Goal: Use online tool/utility: Utilize a website feature to perform a specific function

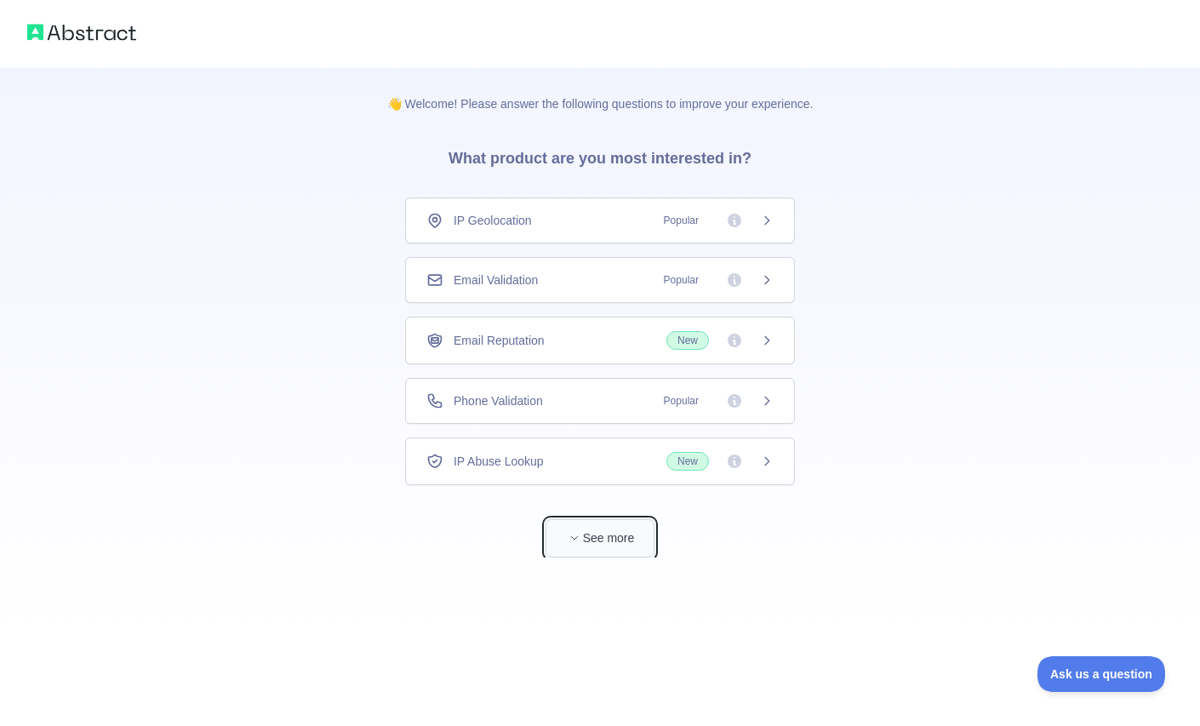
click at [606, 534] on button "See more" at bounding box center [600, 538] width 109 height 38
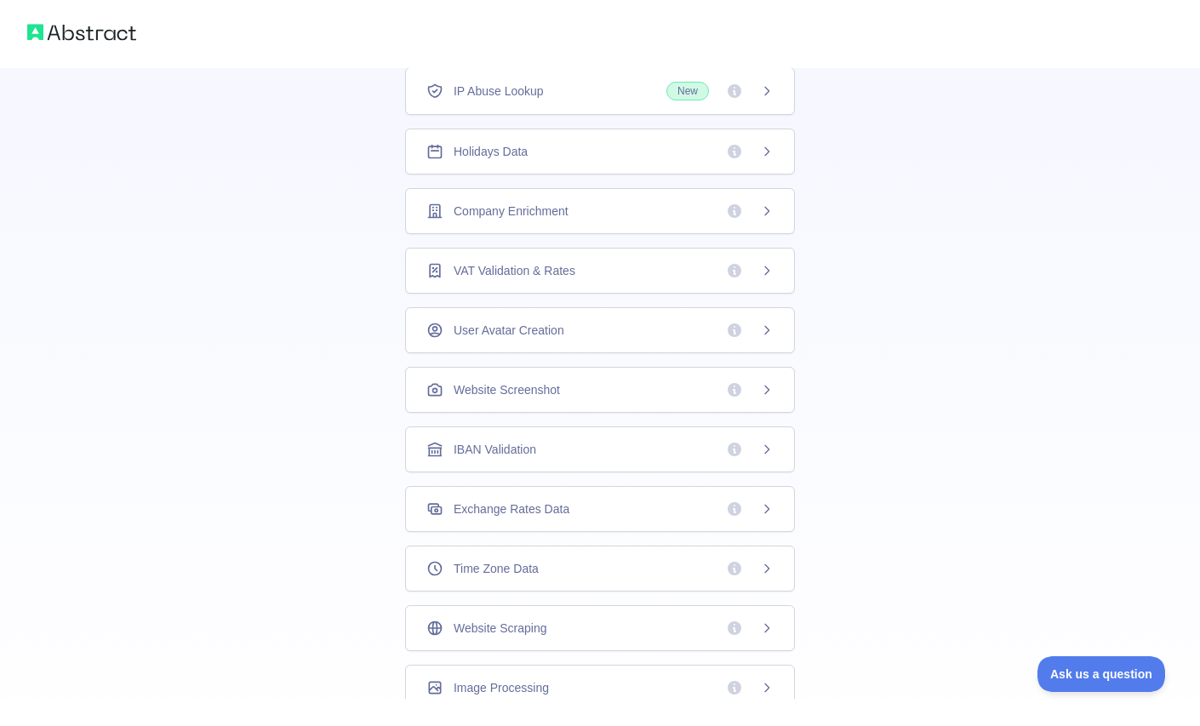
scroll to position [317, 0]
click at [559, 386] on span "Website Screenshot" at bounding box center [507, 388] width 106 height 17
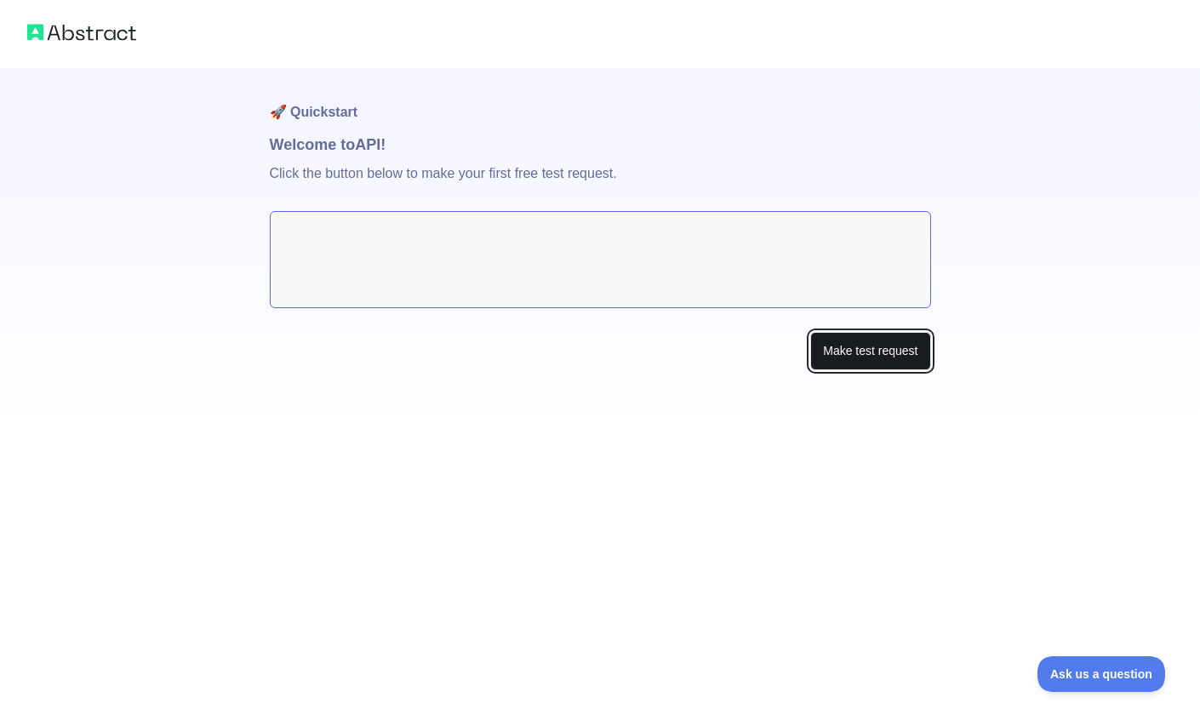
click at [858, 350] on button "Make test request" at bounding box center [870, 351] width 120 height 38
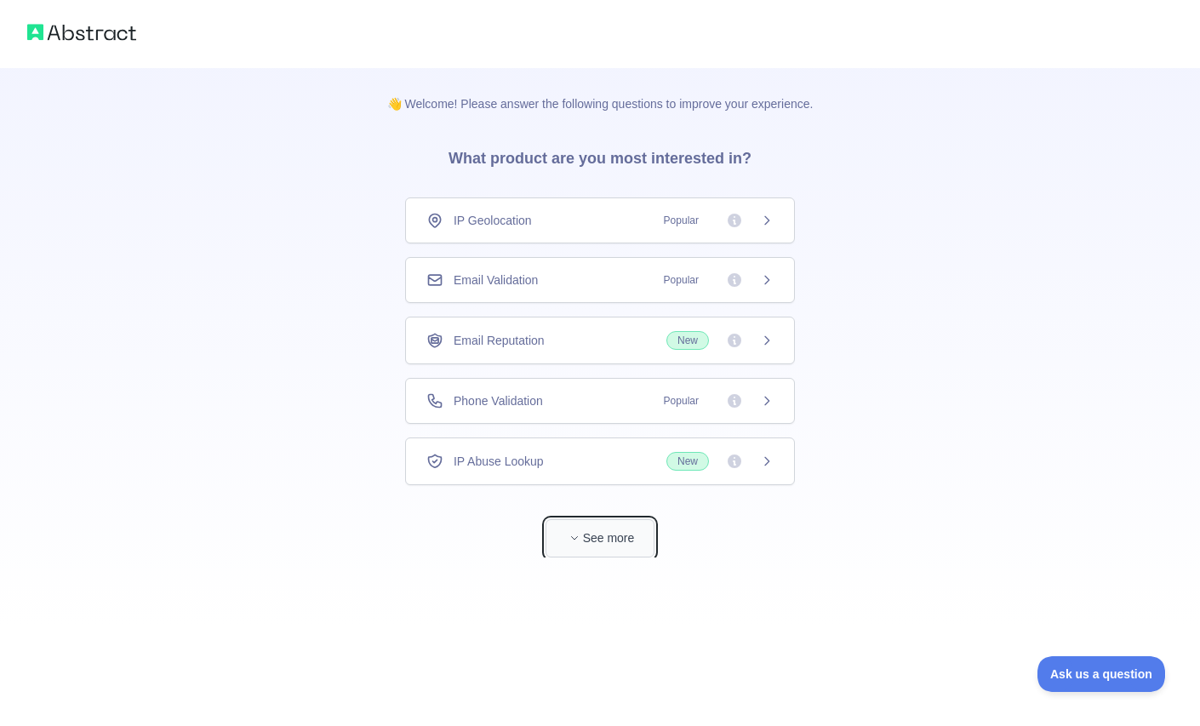
click at [613, 535] on button "See more" at bounding box center [600, 538] width 109 height 38
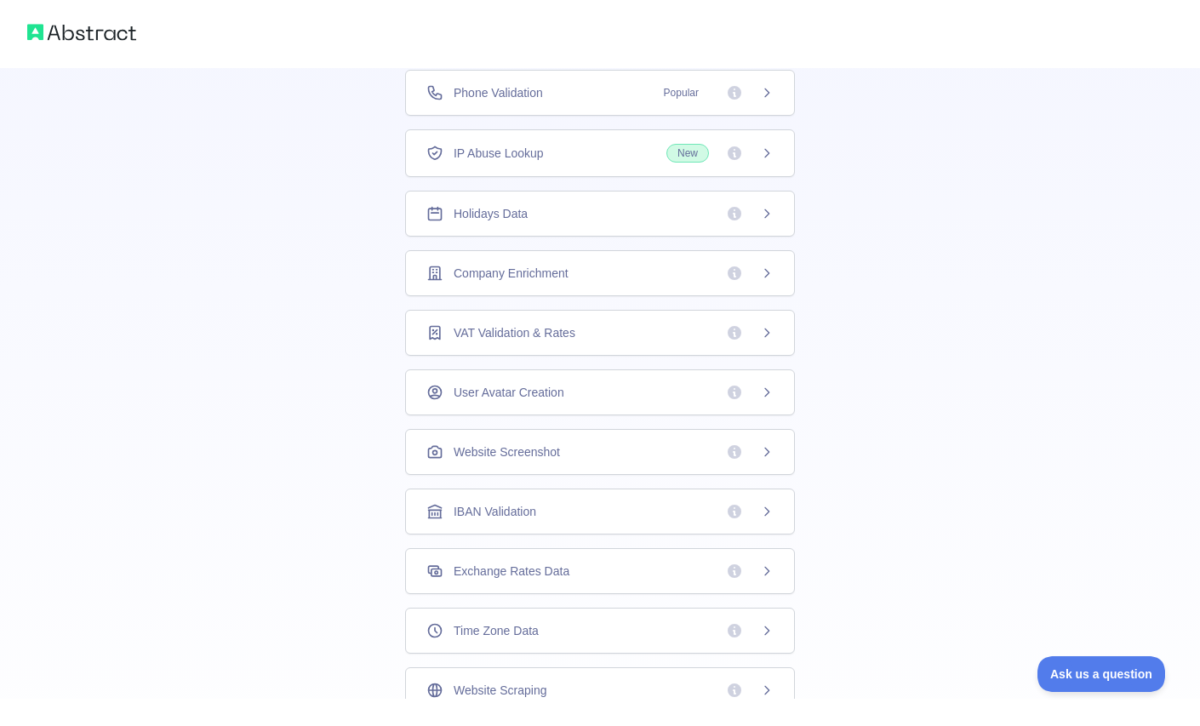
scroll to position [243, 0]
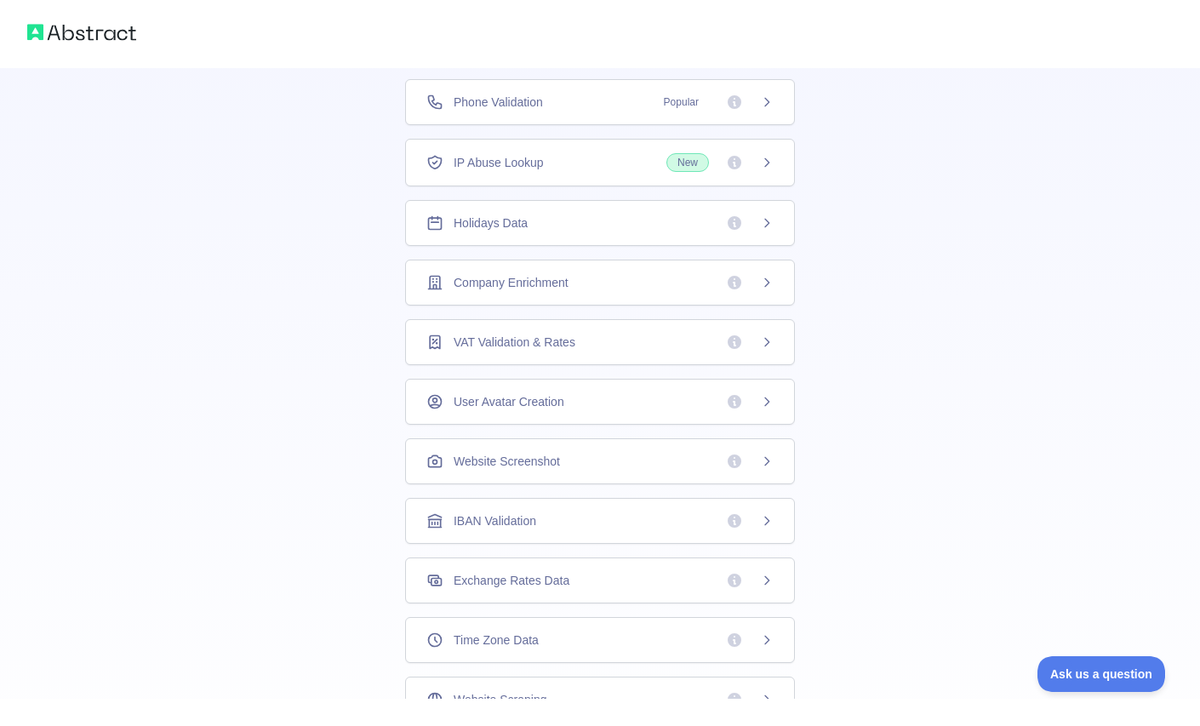
click at [436, 463] on div "Website Screenshot" at bounding box center [600, 461] width 390 height 46
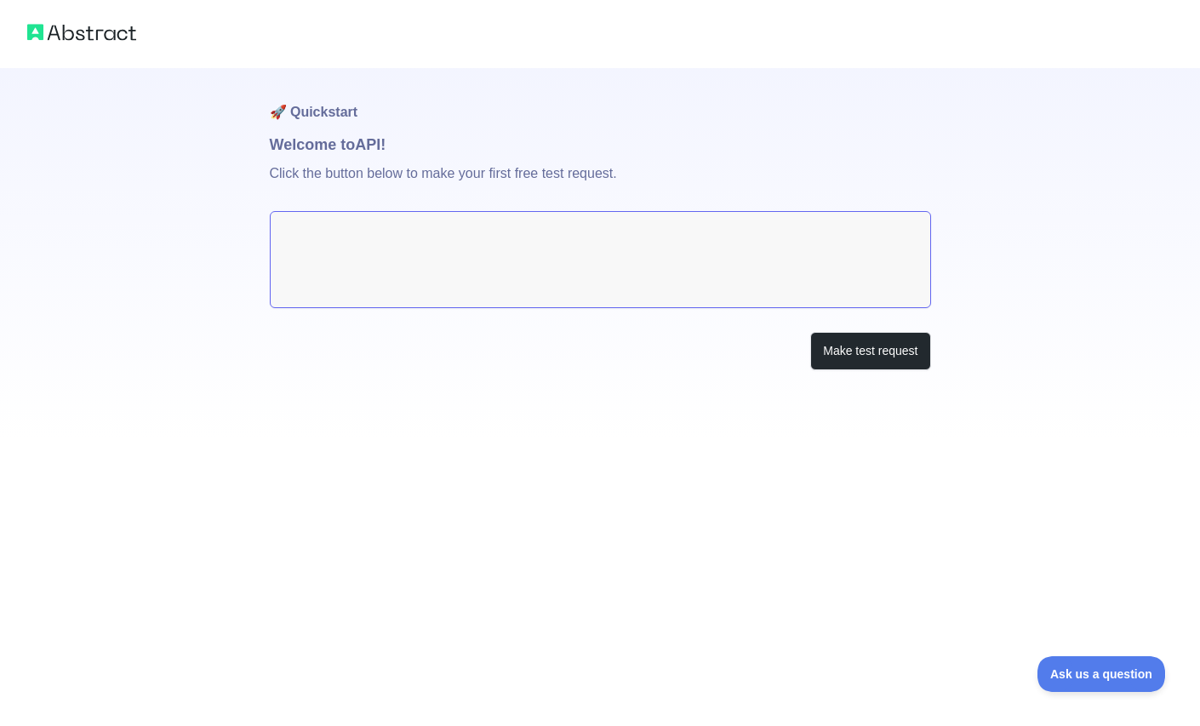
click at [364, 233] on textarea at bounding box center [600, 259] width 661 height 97
click at [866, 356] on button "Make test request" at bounding box center [870, 351] width 120 height 38
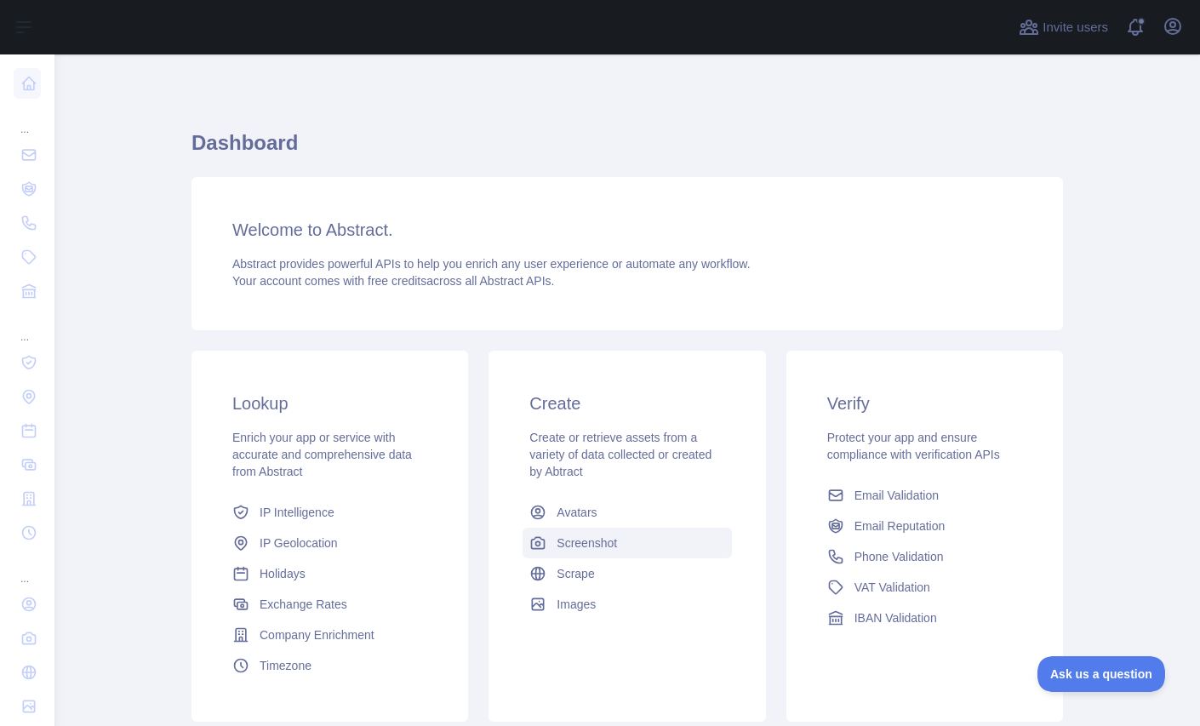
click at [575, 544] on span "Screenshot" at bounding box center [587, 542] width 60 height 17
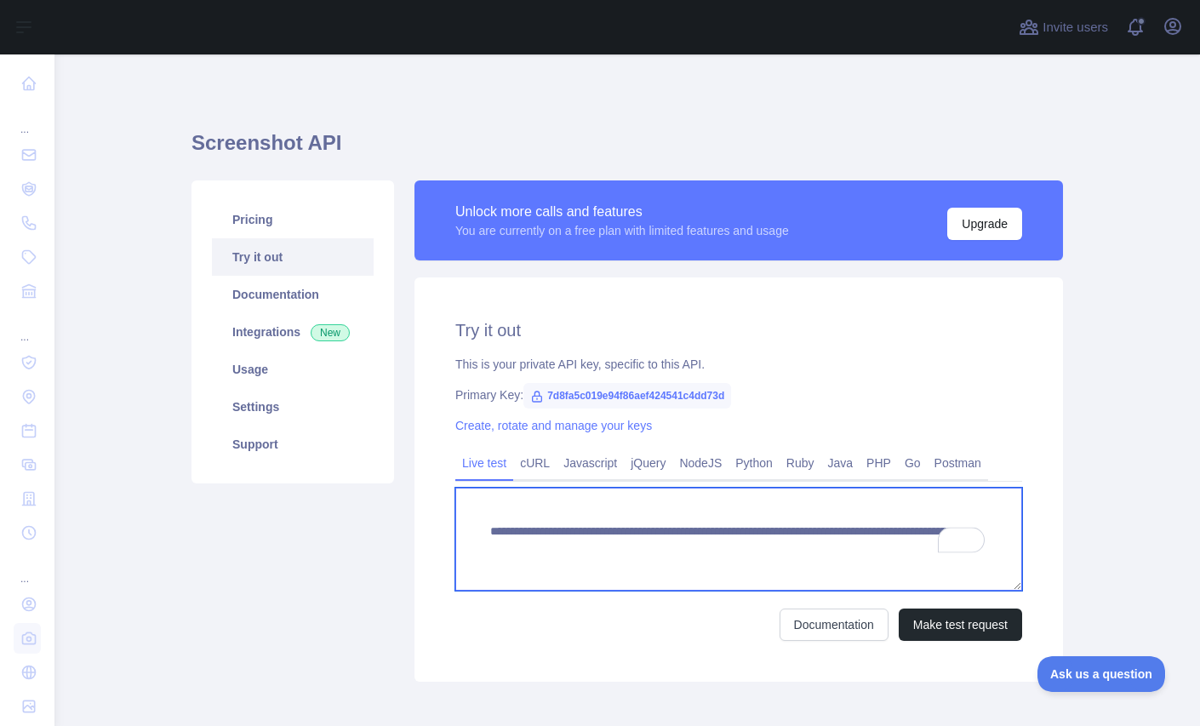
drag, startPoint x: 767, startPoint y: 543, endPoint x: 934, endPoint y: 551, distance: 167.0
click at [934, 551] on textarea "**********" at bounding box center [738, 539] width 567 height 103
paste textarea "**********"
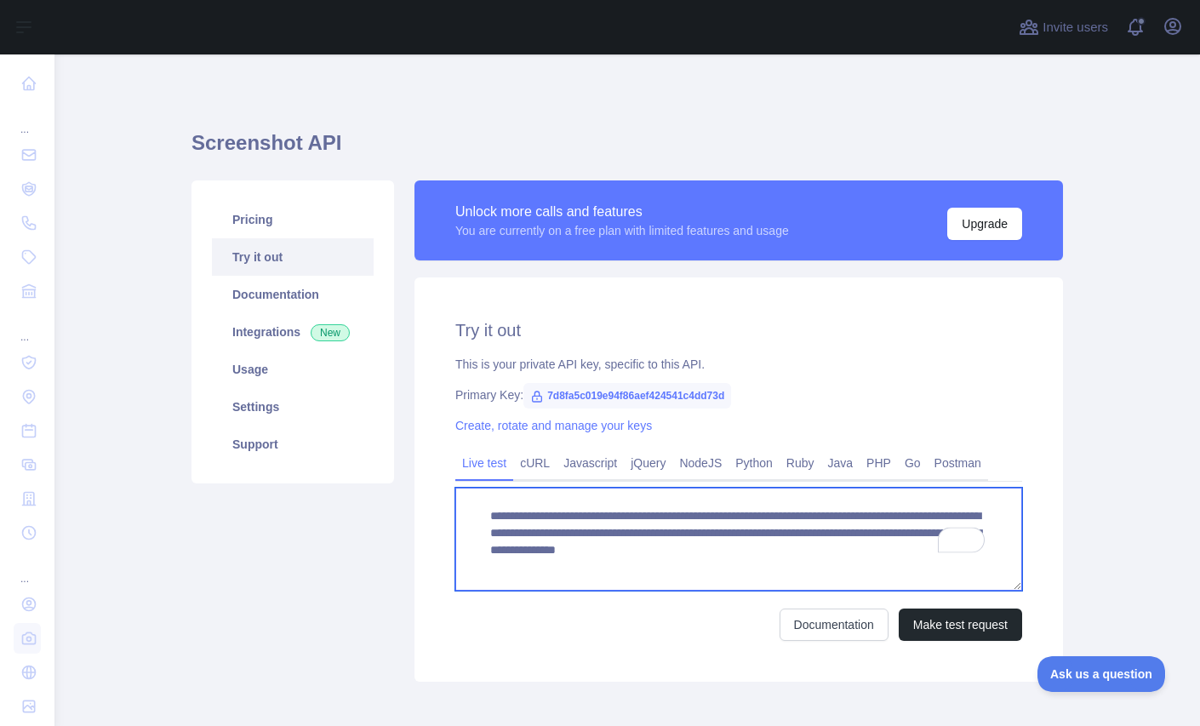
scroll to position [15, 0]
type textarea "**********"
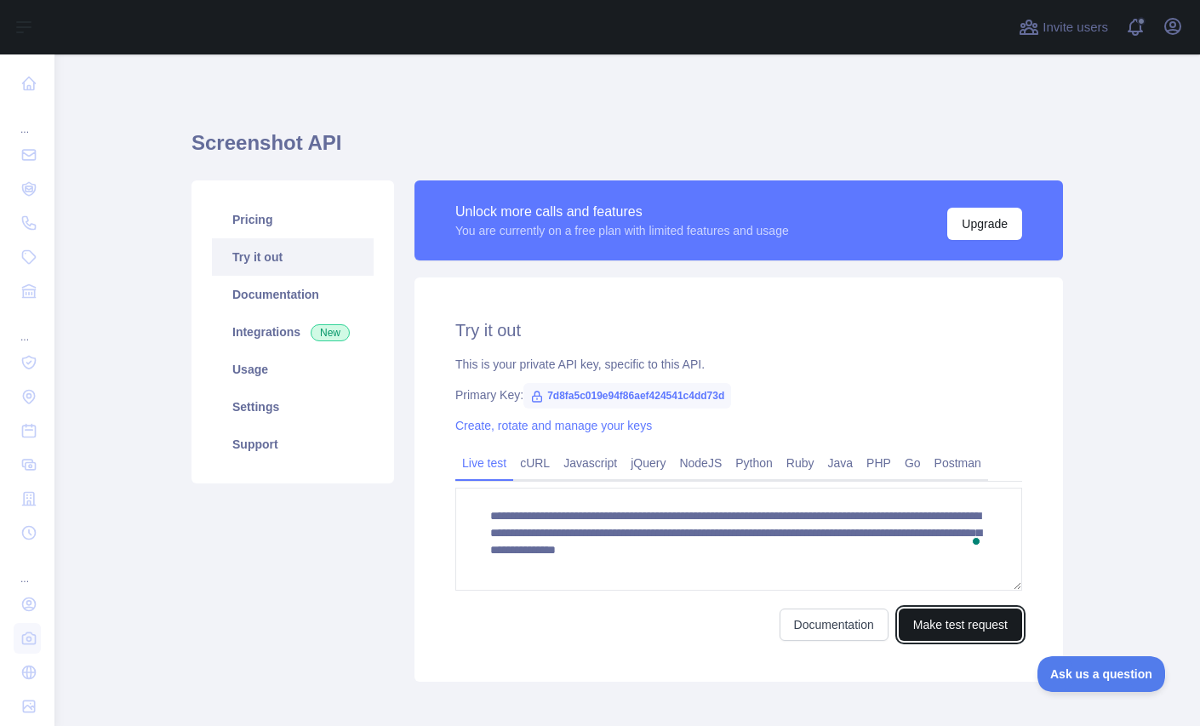
click at [950, 616] on button "Make test request" at bounding box center [960, 625] width 123 height 32
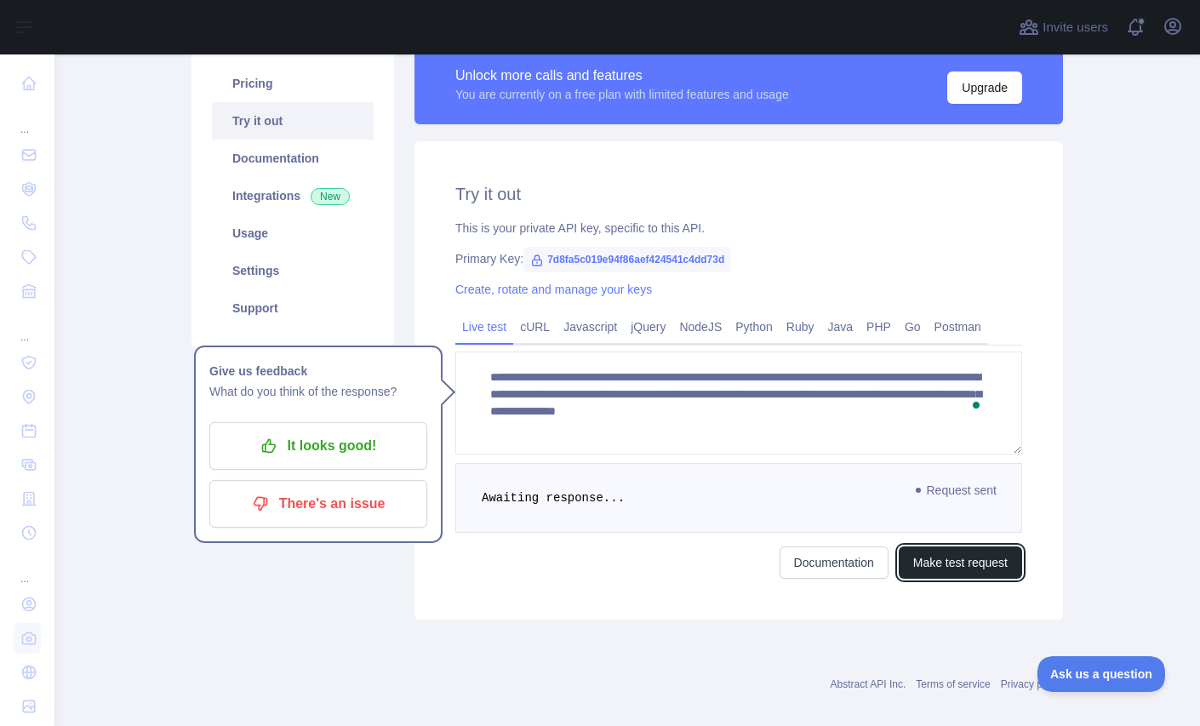
scroll to position [51, 0]
